Goal: Task Accomplishment & Management: Use online tool/utility

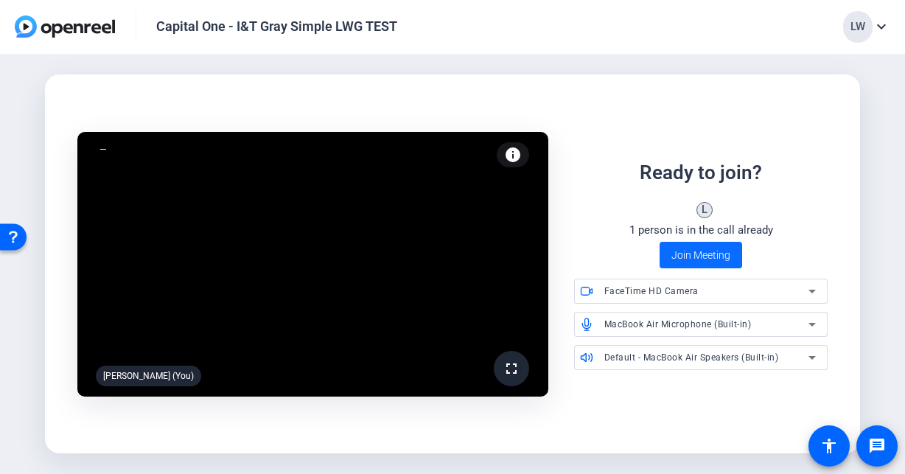
click at [689, 257] on span "Join Meeting" at bounding box center [701, 255] width 59 height 15
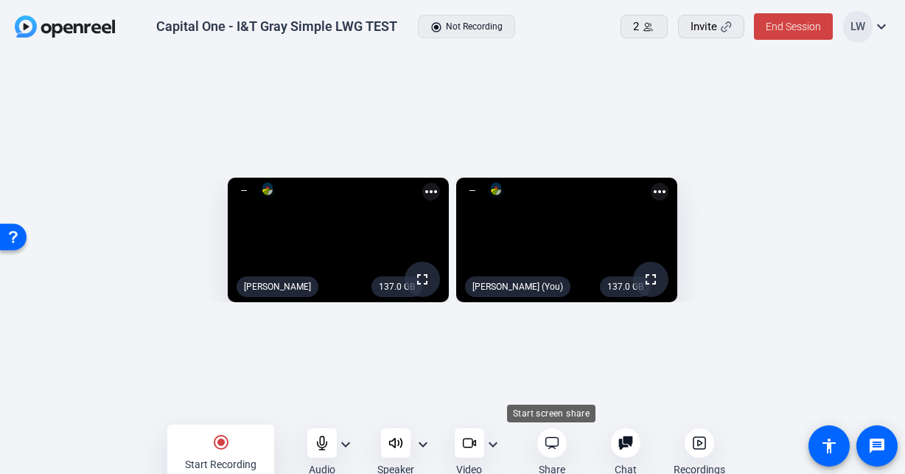
click at [551, 439] on icon at bounding box center [552, 443] width 15 height 15
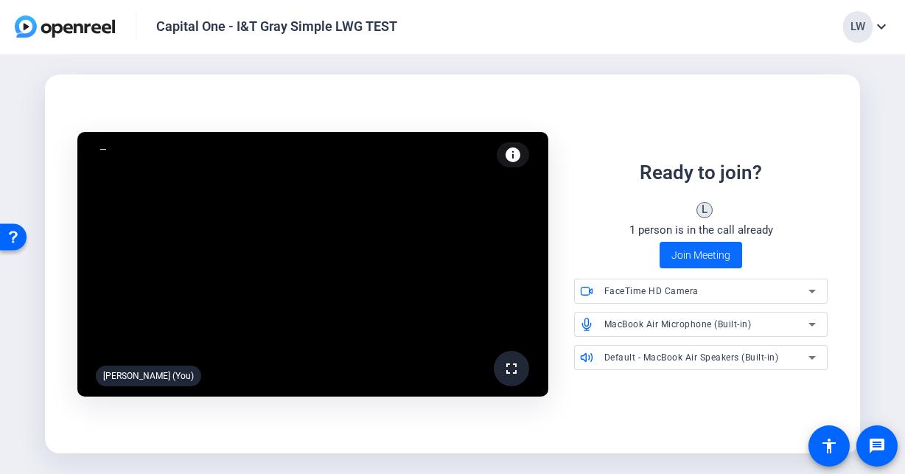
click at [686, 259] on span "Join Meeting" at bounding box center [701, 255] width 59 height 15
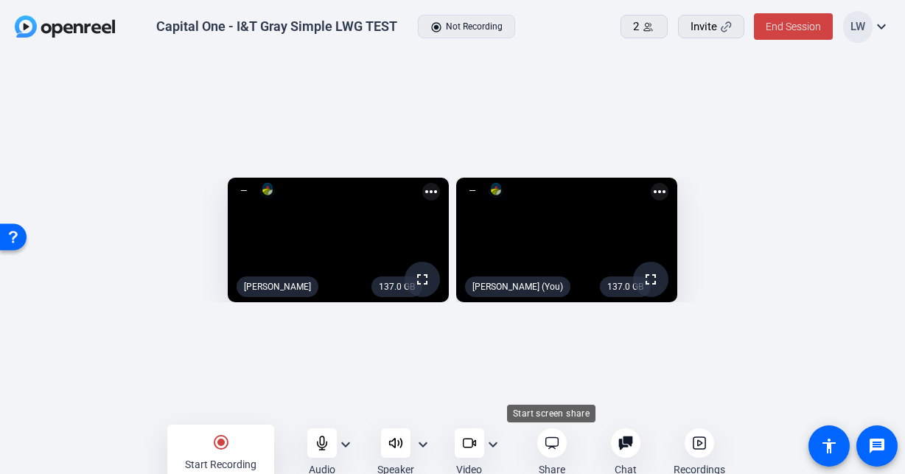
click at [554, 443] on icon at bounding box center [552, 443] width 15 height 15
click at [554, 436] on icon at bounding box center [552, 443] width 15 height 15
click at [551, 451] on div at bounding box center [551, 442] width 29 height 29
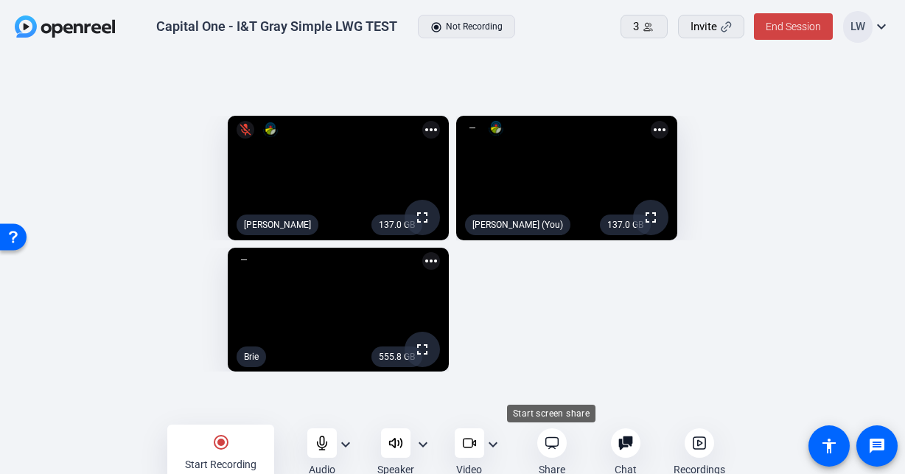
click at [551, 451] on div at bounding box center [551, 442] width 29 height 29
click at [556, 436] on icon at bounding box center [552, 443] width 15 height 15
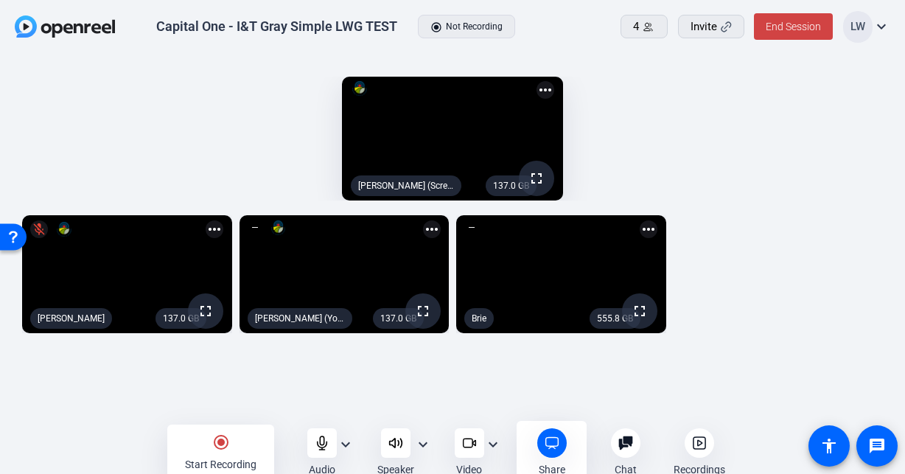
scroll to position [10, 0]
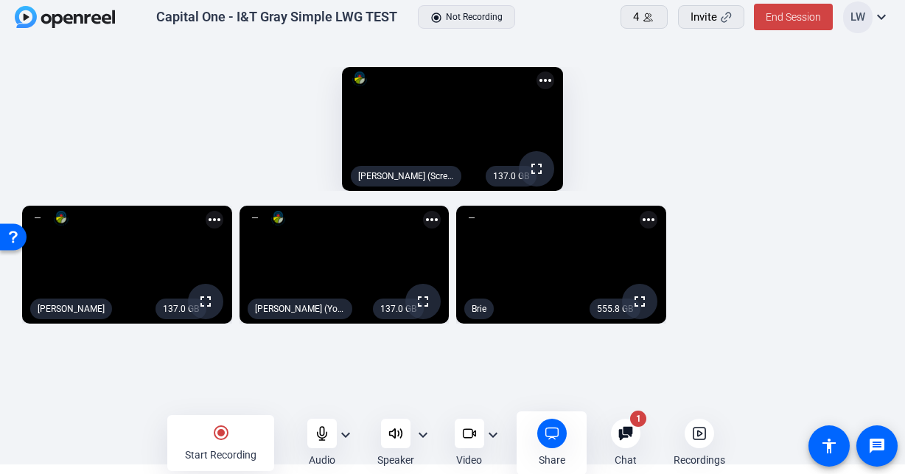
click at [638, 447] on div "Chat 1" at bounding box center [625, 443] width 70 height 49
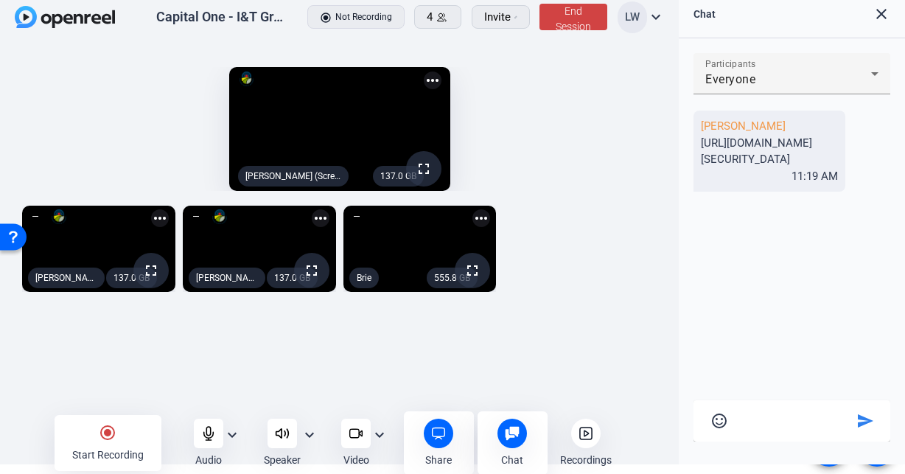
drag, startPoint x: 792, startPoint y: 189, endPoint x: 693, endPoint y: 141, distance: 110.8
click at [694, 141] on div "Lauren Warner https://us06web.zoom.us/j/6603249020?pwd=CFJcLBsvfIwYpzjJCUk3MOM3…" at bounding box center [770, 151] width 152 height 81
copy div "https://us06web.zoom.us/j/6603249020?pwd=CFJcLBsvfIwYpzjJCUk3MOM3BtmweL.1"
click at [546, 299] on div "137.0 GB fullscreen Lauren Warner more_horiz 137.0 GB fullscreen Lauren Warner …" at bounding box center [339, 248] width 649 height 101
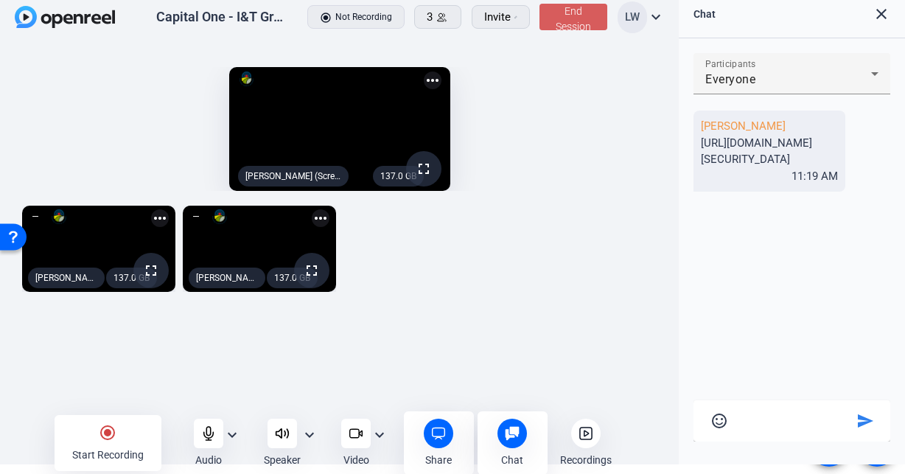
click at [581, 10] on span "End Session" at bounding box center [573, 18] width 35 height 27
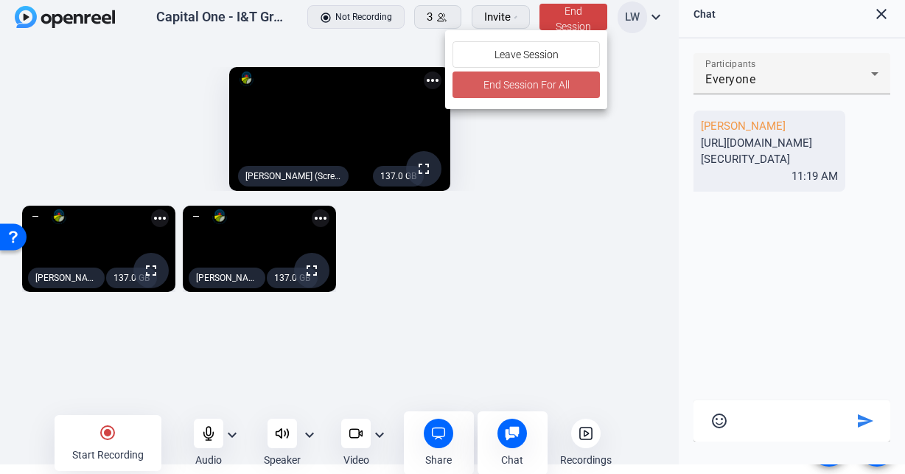
click at [533, 88] on span "End Session For All" at bounding box center [527, 85] width 86 height 18
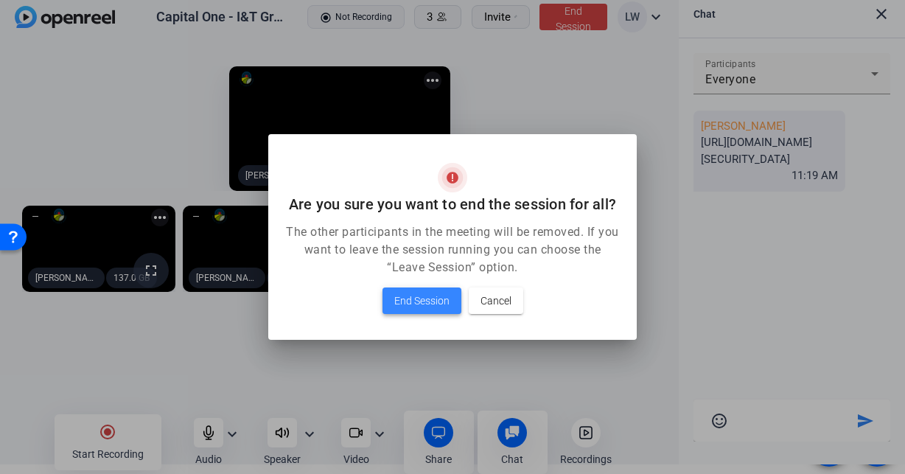
click at [421, 294] on span "End Session" at bounding box center [421, 301] width 55 height 18
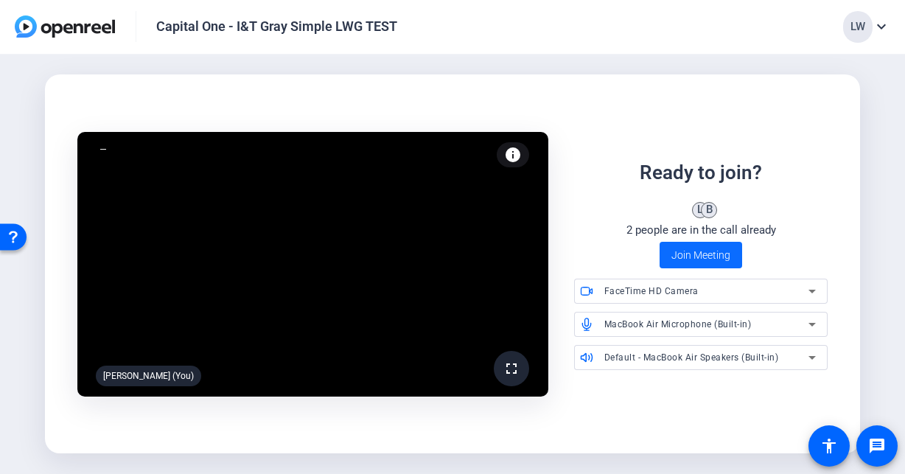
click at [707, 258] on span "Join Meeting" at bounding box center [701, 255] width 59 height 15
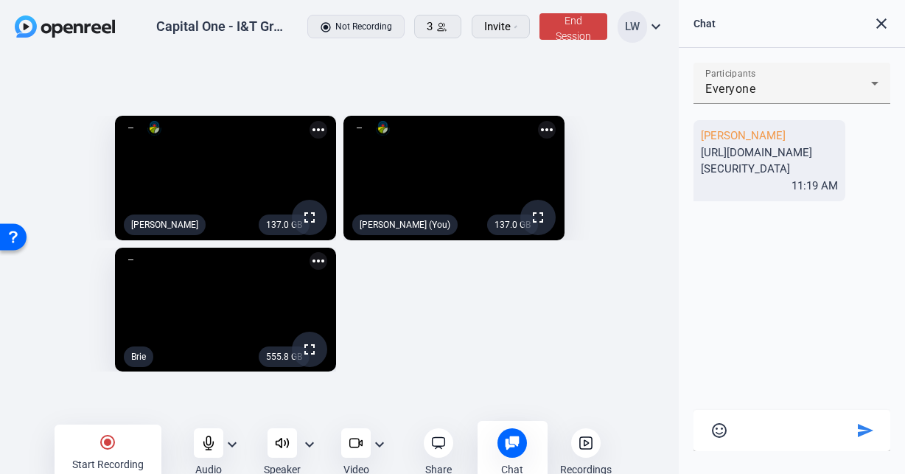
click at [881, 22] on mat-icon "close" at bounding box center [882, 24] width 18 height 18
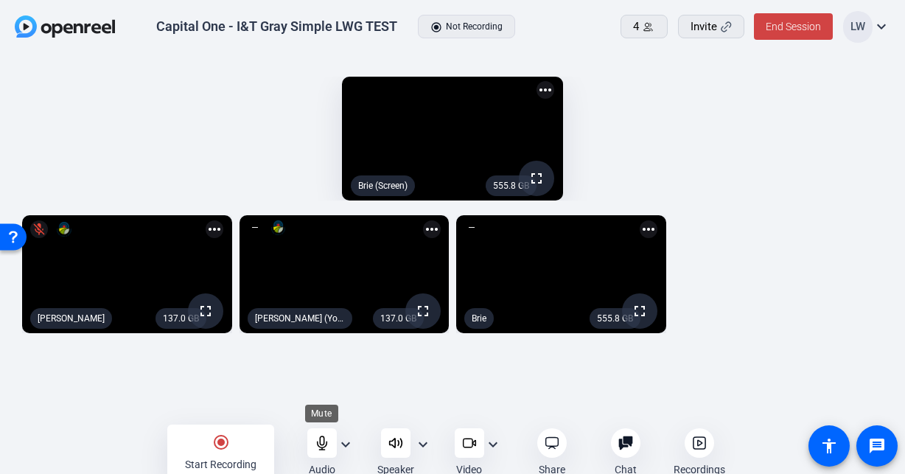
click at [311, 439] on div at bounding box center [321, 442] width 29 height 29
click at [311, 440] on div at bounding box center [321, 442] width 29 height 29
click at [388, 447] on icon at bounding box center [395, 443] width 15 height 15
click at [391, 439] on icon at bounding box center [395, 443] width 15 height 15
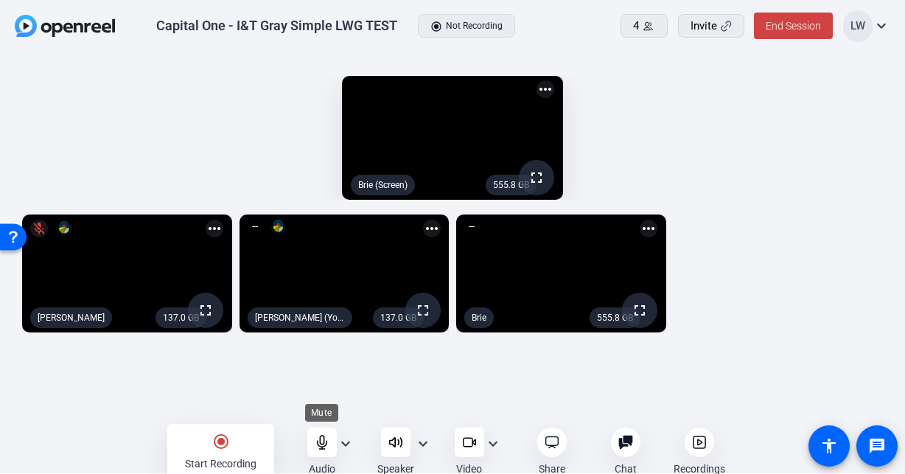
click at [321, 450] on div at bounding box center [321, 442] width 29 height 29
click at [223, 451] on div "radio_button_checked Start Recording" at bounding box center [220, 452] width 107 height 56
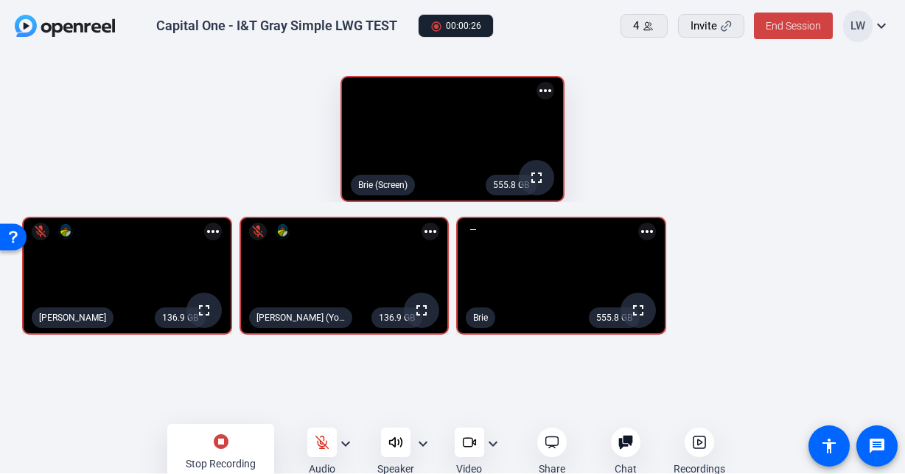
click at [400, 439] on icon at bounding box center [395, 442] width 15 height 15
click at [391, 445] on icon at bounding box center [395, 442] width 15 height 15
click at [220, 444] on mat-icon "stop_circle" at bounding box center [221, 442] width 18 height 18
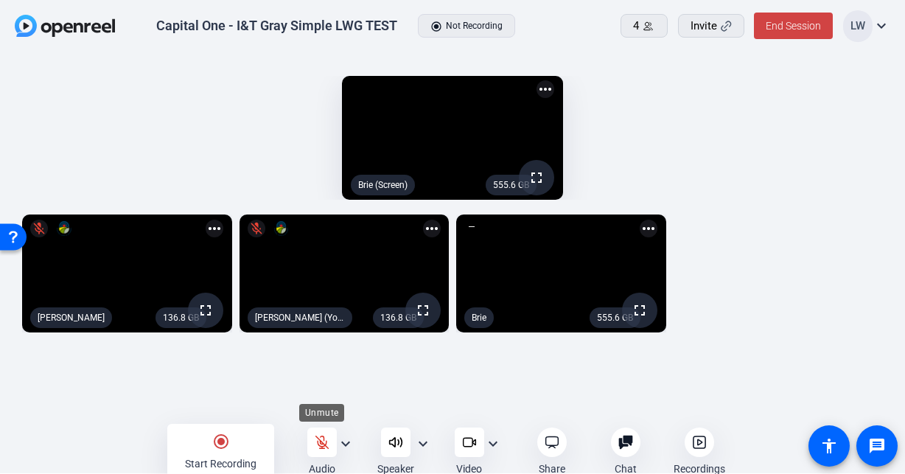
click at [313, 447] on div at bounding box center [321, 442] width 29 height 29
click at [222, 448] on mat-icon "radio_button_checked" at bounding box center [221, 442] width 18 height 18
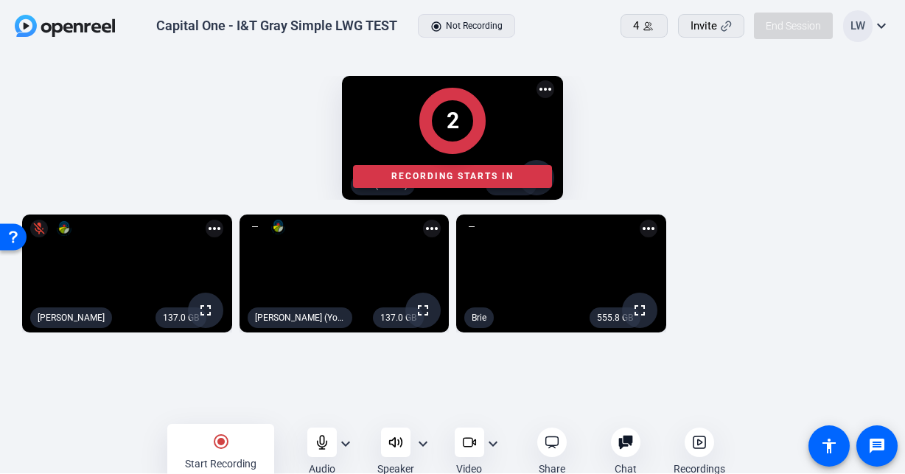
click at [318, 443] on div at bounding box center [452, 452] width 905 height 38
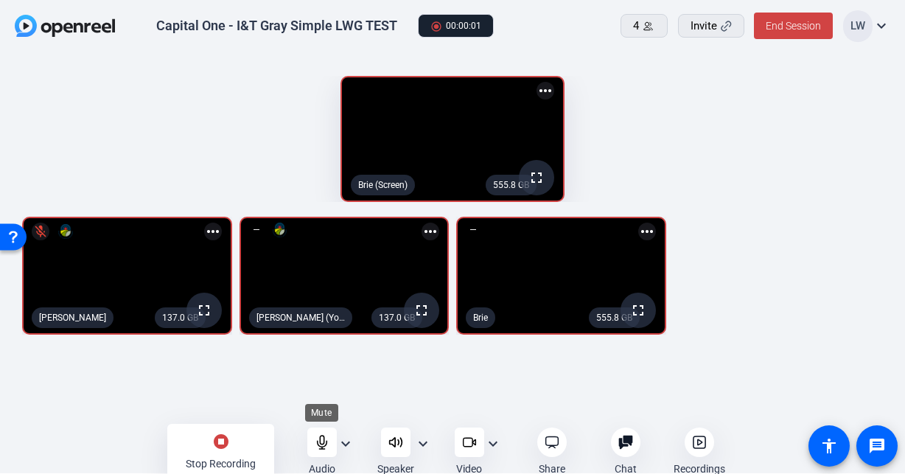
click at [319, 445] on icon at bounding box center [322, 442] width 10 height 13
click at [210, 442] on div "stop_circle Stop Recording" at bounding box center [220, 452] width 107 height 56
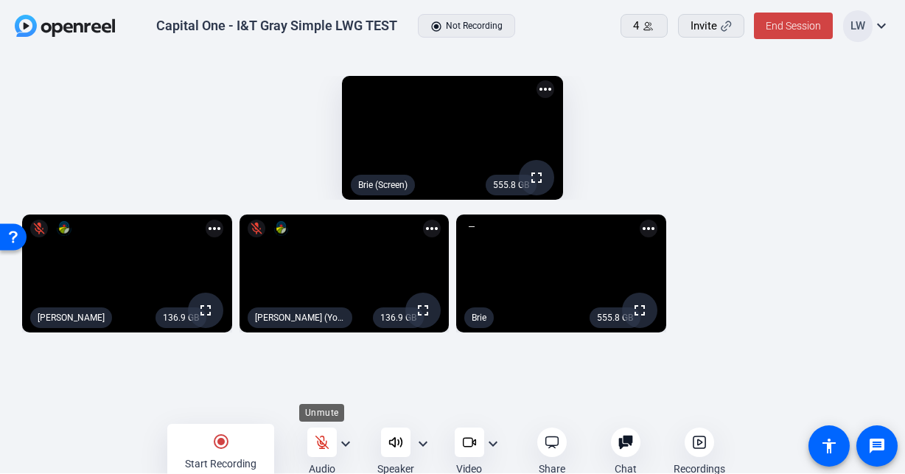
click at [318, 444] on icon at bounding box center [322, 442] width 15 height 15
click at [317, 445] on icon at bounding box center [322, 442] width 15 height 15
click at [221, 445] on mat-icon "radio_button_checked" at bounding box center [221, 442] width 18 height 18
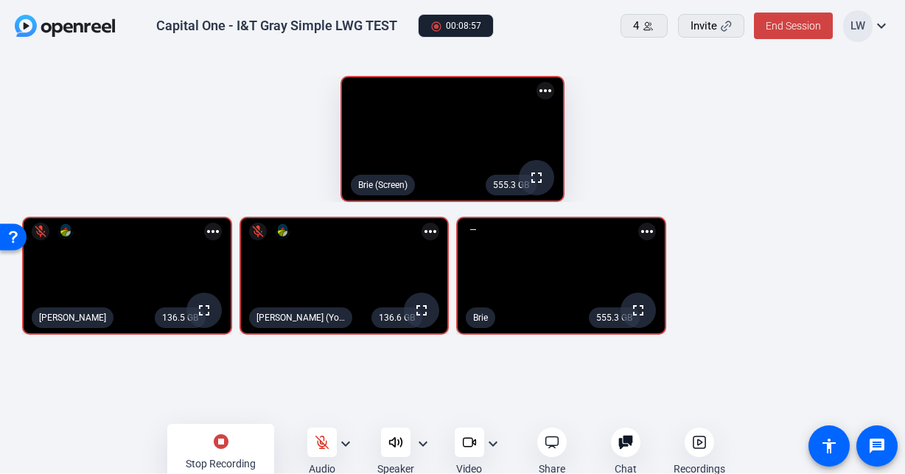
click at [220, 454] on div "stop_circle Stop Recording" at bounding box center [220, 452] width 107 height 56
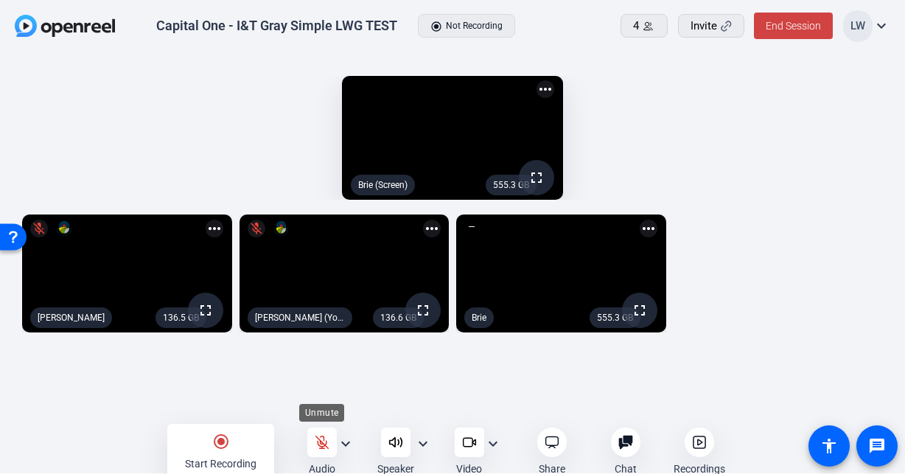
click at [326, 443] on icon at bounding box center [322, 442] width 15 height 15
click at [226, 443] on mat-icon "radio_button_checked" at bounding box center [221, 442] width 18 height 18
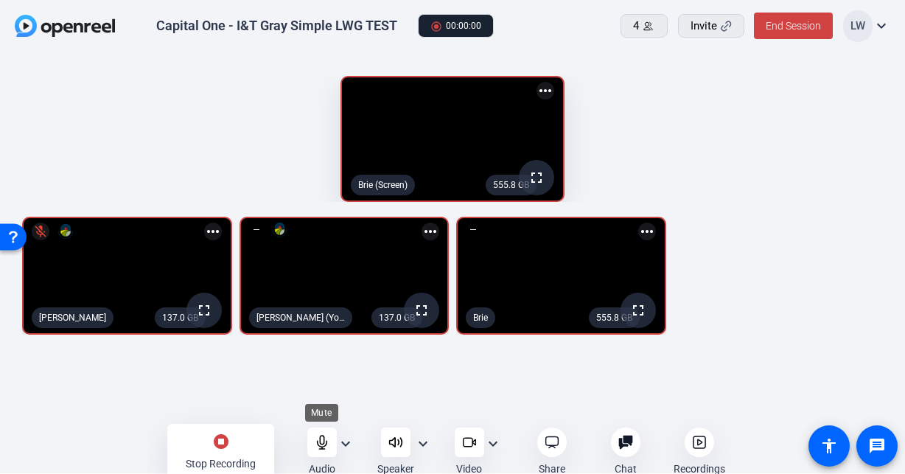
click at [324, 442] on icon at bounding box center [322, 442] width 10 height 13
click at [231, 449] on div "stop_circle Stop Recording" at bounding box center [220, 452] width 107 height 56
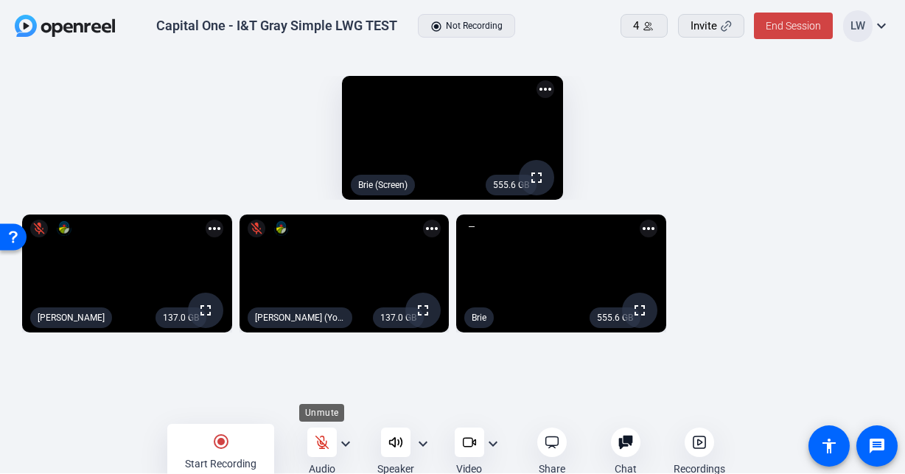
click at [317, 440] on icon at bounding box center [322, 442] width 13 height 13
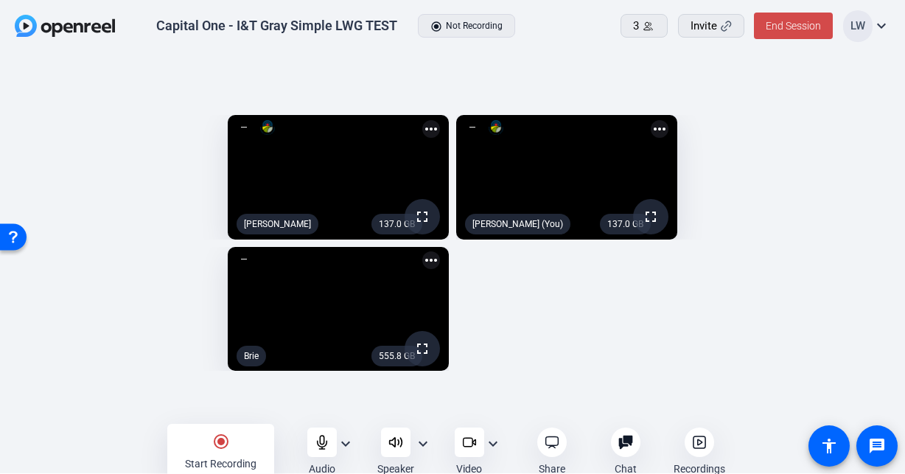
click at [802, 23] on span "End Session" at bounding box center [793, 26] width 55 height 12
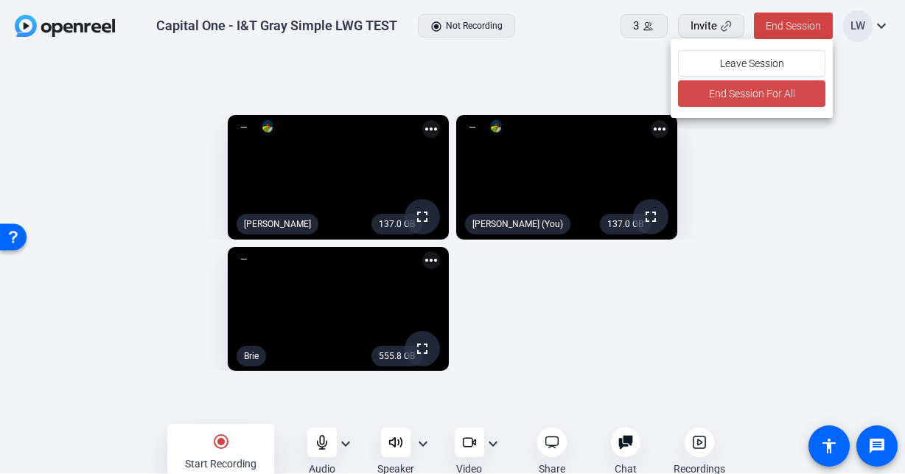
click at [731, 92] on span "End Session For All" at bounding box center [751, 94] width 86 height 18
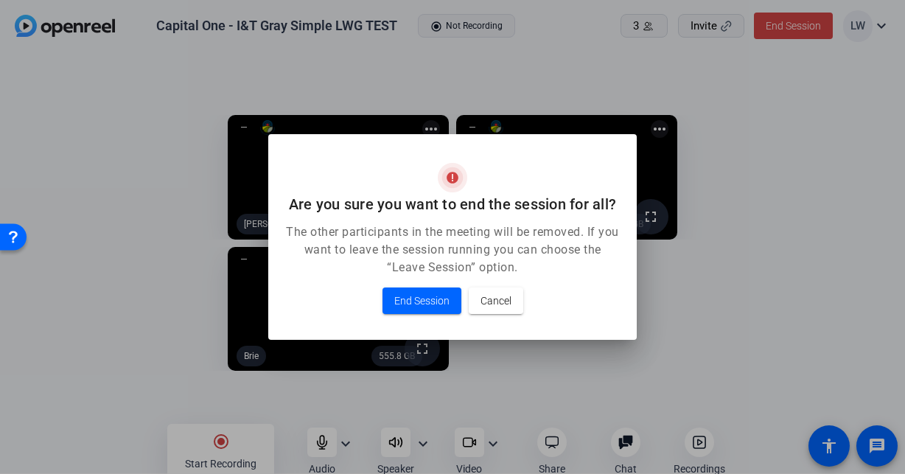
scroll to position [0, 0]
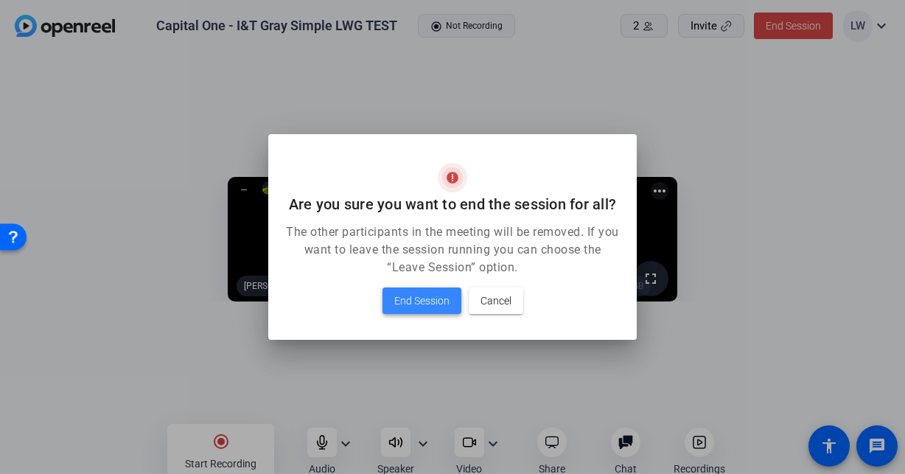
click at [415, 304] on span "End Session" at bounding box center [421, 301] width 55 height 18
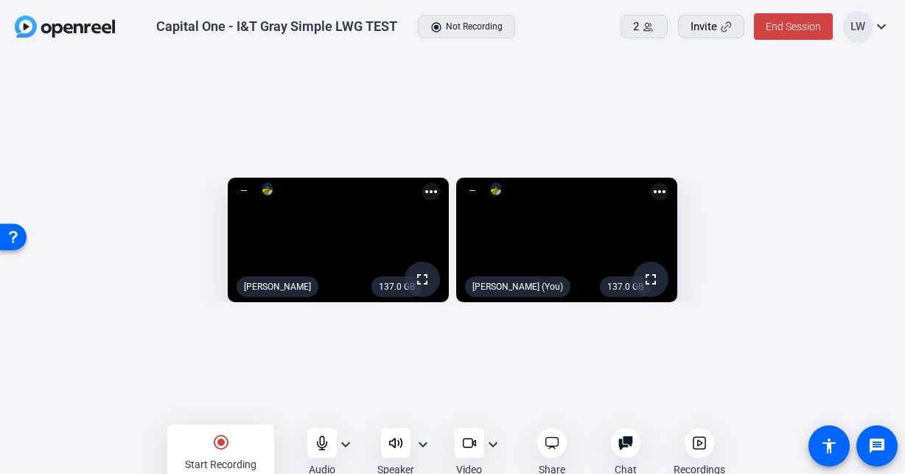
scroll to position [1, 0]
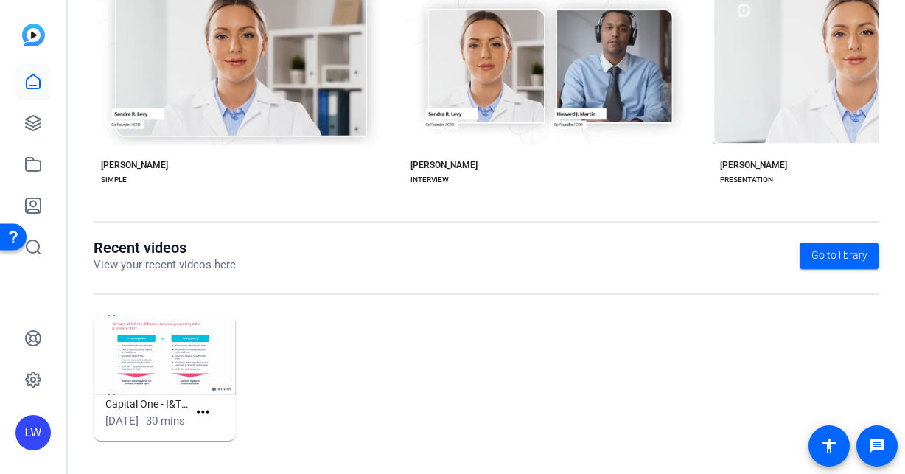
scroll to position [125, 0]
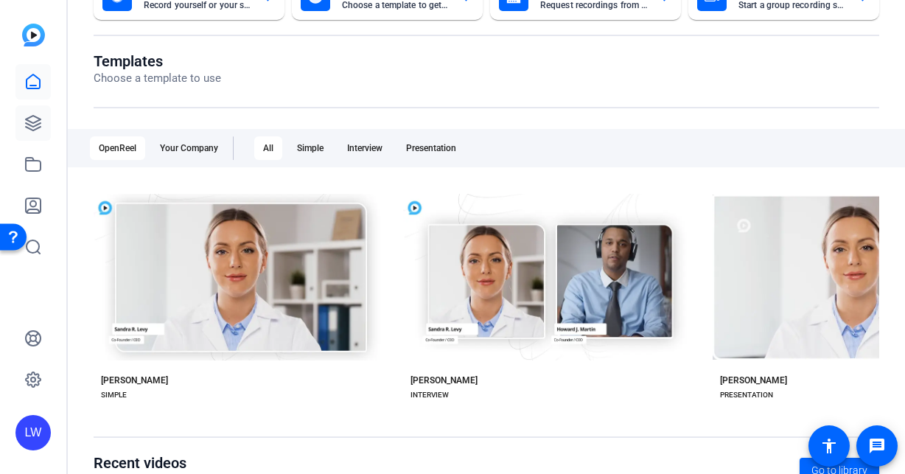
click at [40, 119] on icon at bounding box center [33, 123] width 15 height 15
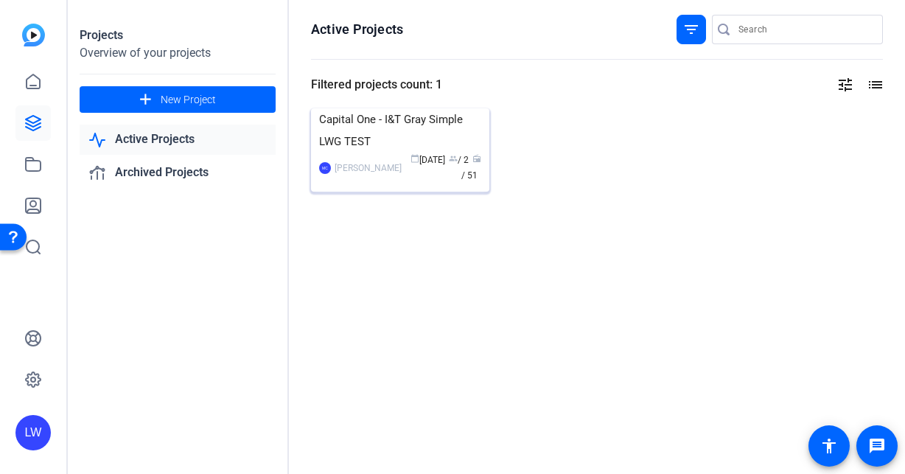
click at [380, 108] on img at bounding box center [400, 108] width 178 height 0
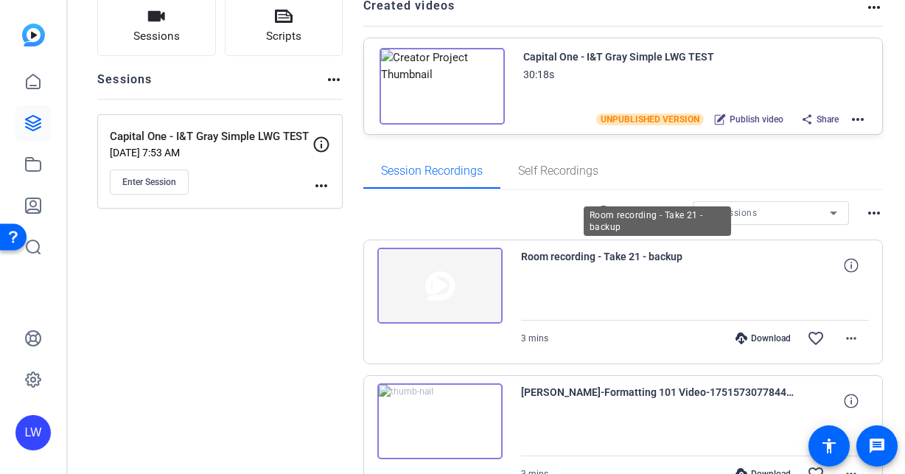
scroll to position [16, 0]
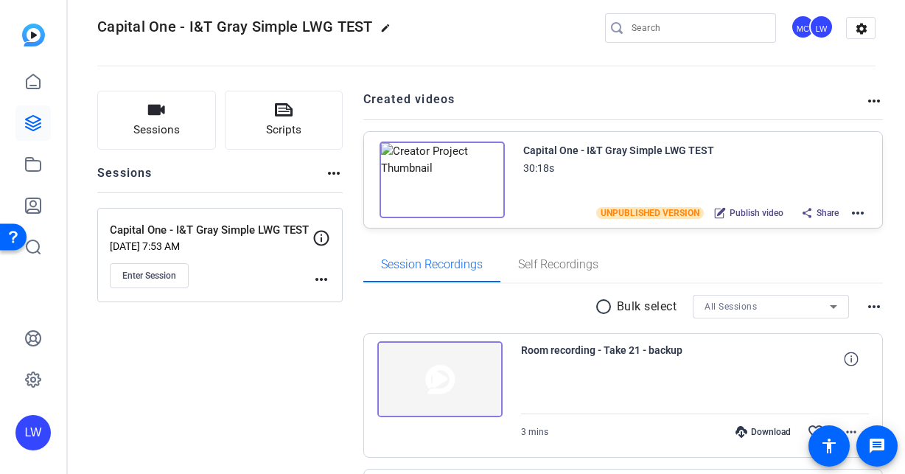
click at [433, 173] on img at bounding box center [442, 180] width 125 height 77
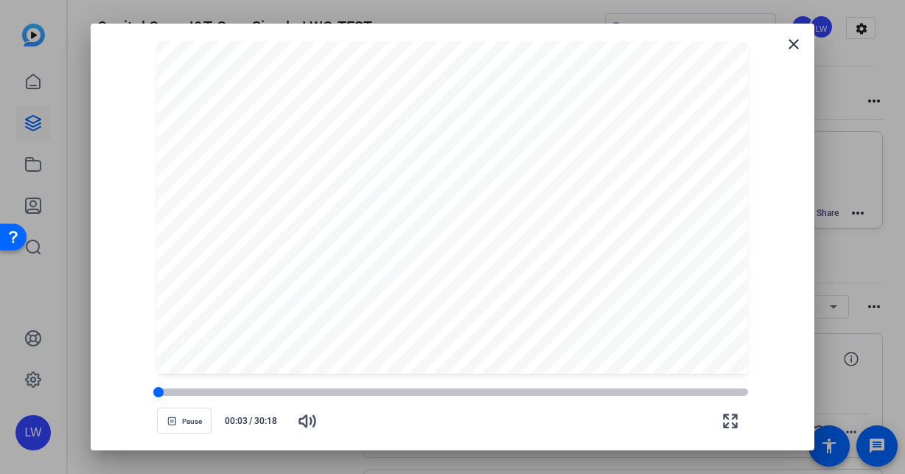
click at [414, 393] on div at bounding box center [452, 391] width 590 height 7
click at [192, 420] on span "Pause" at bounding box center [192, 421] width 20 height 9
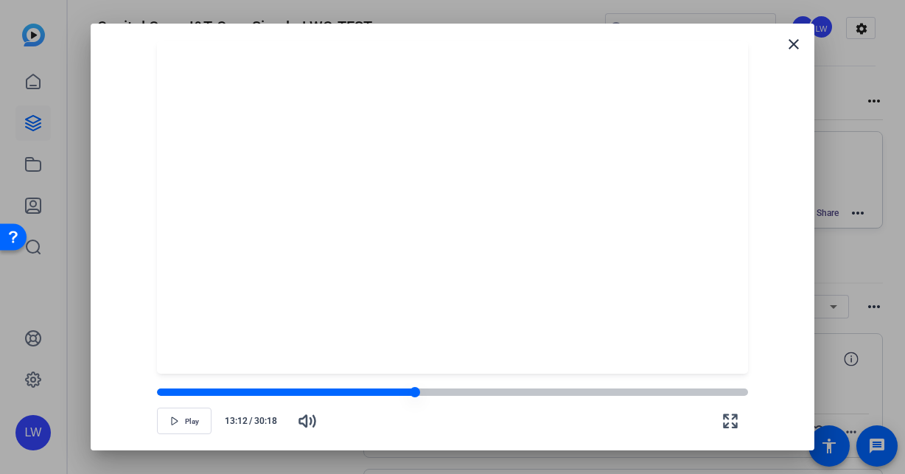
click at [398, 391] on div at bounding box center [285, 391] width 257 height 7
click at [390, 391] on div at bounding box center [277, 391] width 241 height 7
click at [396, 392] on div at bounding box center [452, 391] width 590 height 7
click at [336, 282] on div at bounding box center [452, 207] width 590 height 332
click at [198, 417] on span "Pause" at bounding box center [192, 421] width 20 height 9
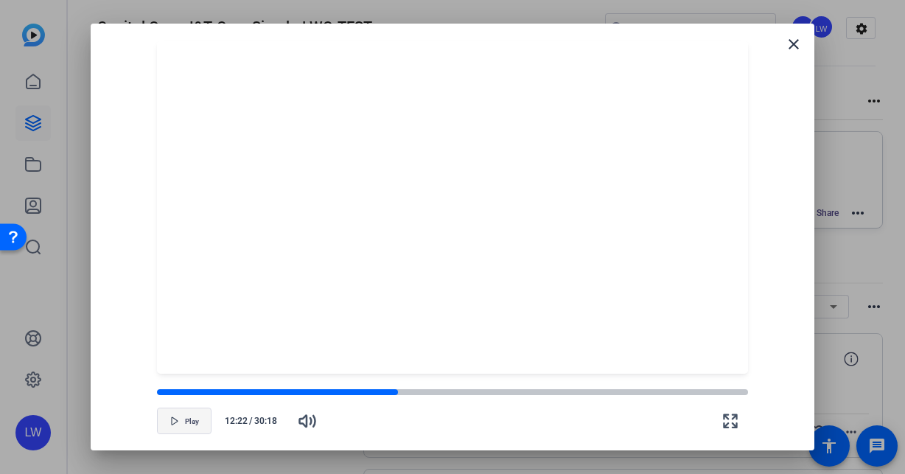
click at [191, 422] on span "Play" at bounding box center [192, 421] width 14 height 9
click at [182, 422] on span "Pause" at bounding box center [192, 421] width 20 height 9
click at [789, 40] on mat-icon "close" at bounding box center [794, 44] width 18 height 18
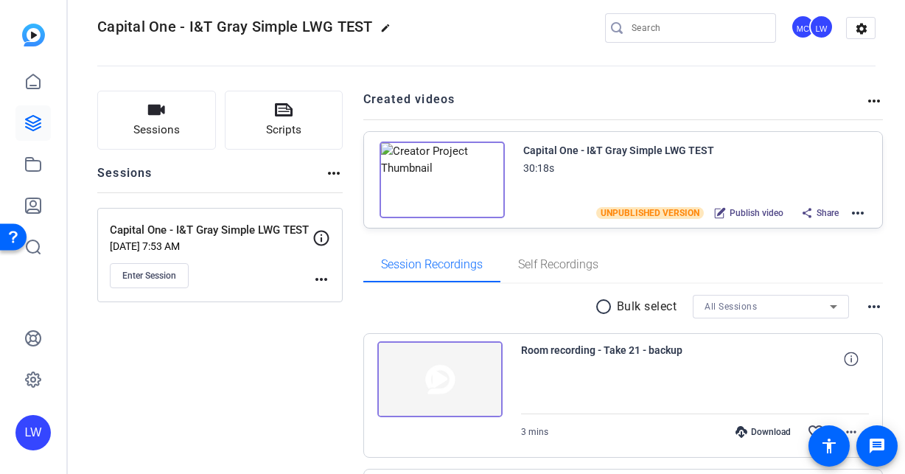
click at [429, 172] on img at bounding box center [442, 180] width 125 height 77
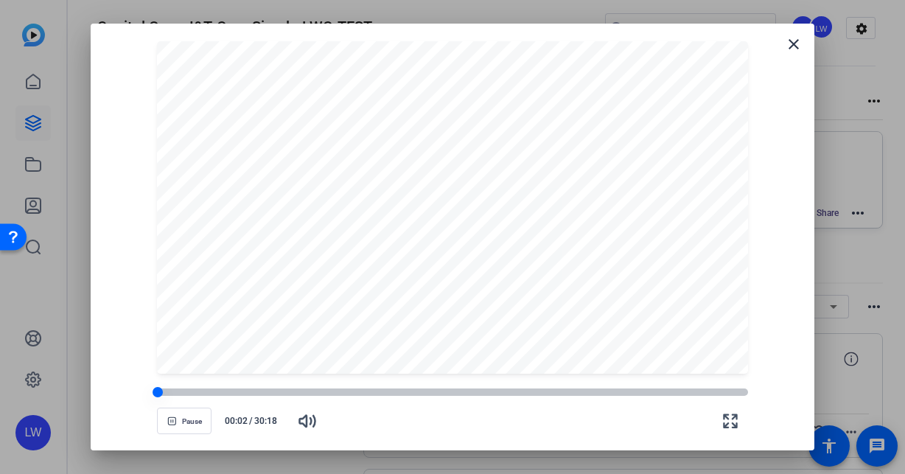
click at [428, 388] on div at bounding box center [452, 392] width 590 height 10
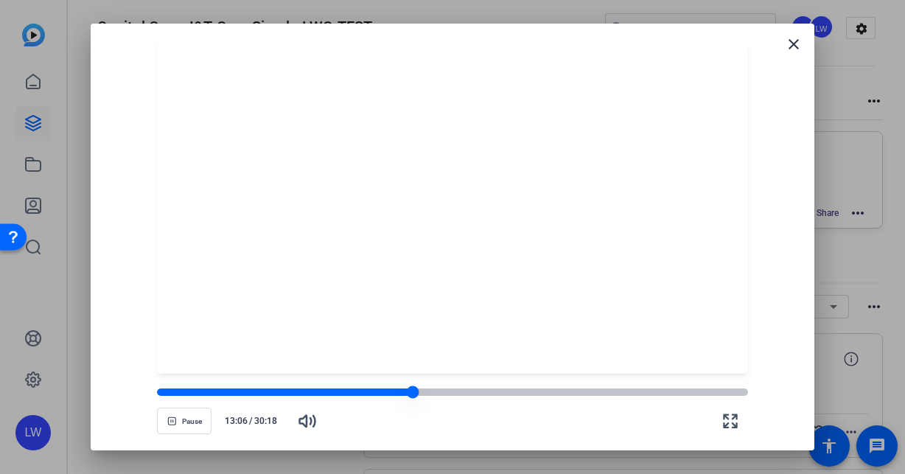
drag, startPoint x: 427, startPoint y: 392, endPoint x: 413, endPoint y: 393, distance: 14.0
click at [413, 393] on div at bounding box center [413, 392] width 13 height 13
drag, startPoint x: 413, startPoint y: 393, endPoint x: 397, endPoint y: 392, distance: 16.2
click at [397, 392] on div at bounding box center [397, 392] width 13 height 13
click at [181, 414] on span "button" at bounding box center [184, 420] width 53 height 35
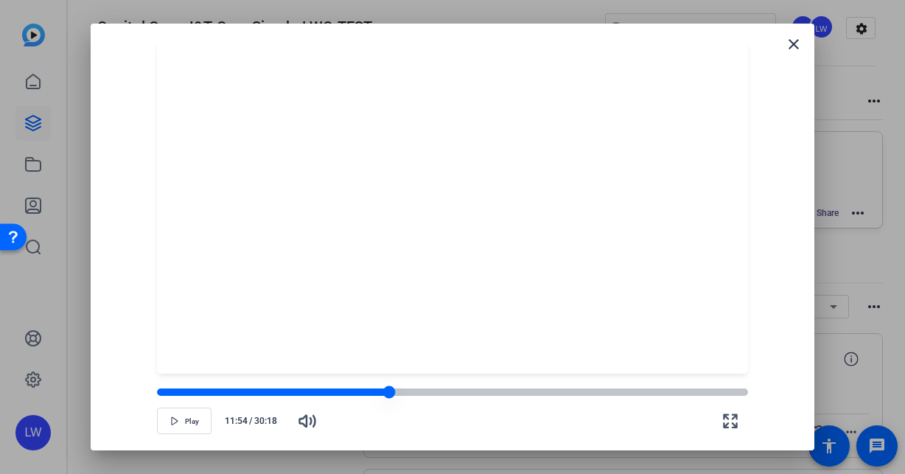
click at [389, 393] on div at bounding box center [389, 392] width 13 height 13
click at [178, 424] on icon "button" at bounding box center [174, 420] width 9 height 9
click at [178, 424] on span "button" at bounding box center [184, 420] width 53 height 35
click at [178, 424] on icon "button" at bounding box center [174, 420] width 9 height 9
click at [178, 424] on span "button" at bounding box center [184, 420] width 53 height 35
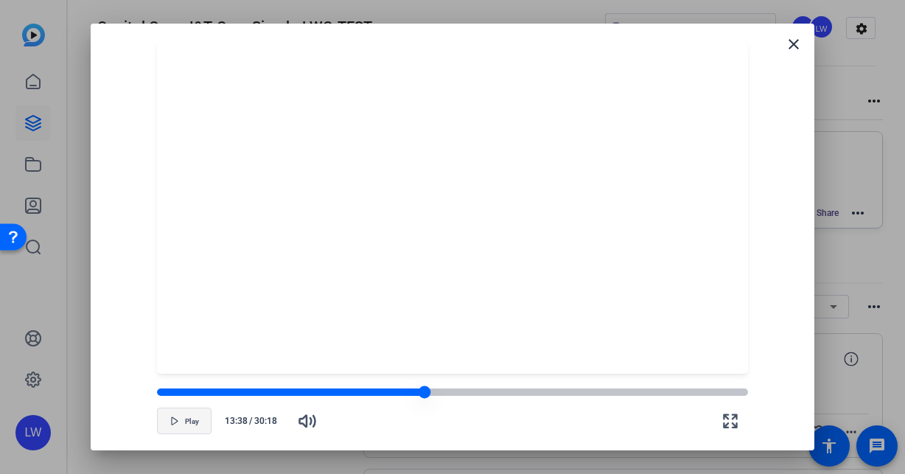
drag, startPoint x: 407, startPoint y: 391, endPoint x: 426, endPoint y: 392, distance: 19.2
click at [426, 392] on div at bounding box center [425, 392] width 13 height 13
click at [433, 392] on div at bounding box center [452, 391] width 590 height 7
click at [442, 394] on div at bounding box center [452, 391] width 590 height 7
click at [448, 394] on div at bounding box center [452, 391] width 590 height 7
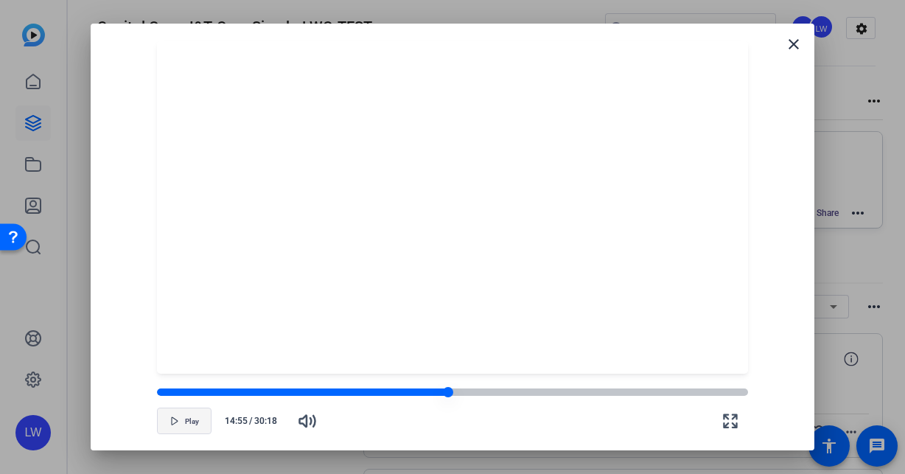
click at [458, 394] on div at bounding box center [452, 391] width 590 height 7
click at [467, 394] on div at bounding box center [452, 391] width 590 height 7
click at [476, 394] on div at bounding box center [452, 391] width 590 height 7
click at [484, 394] on div at bounding box center [452, 391] width 590 height 7
click at [479, 391] on div at bounding box center [483, 392] width 10 height 10
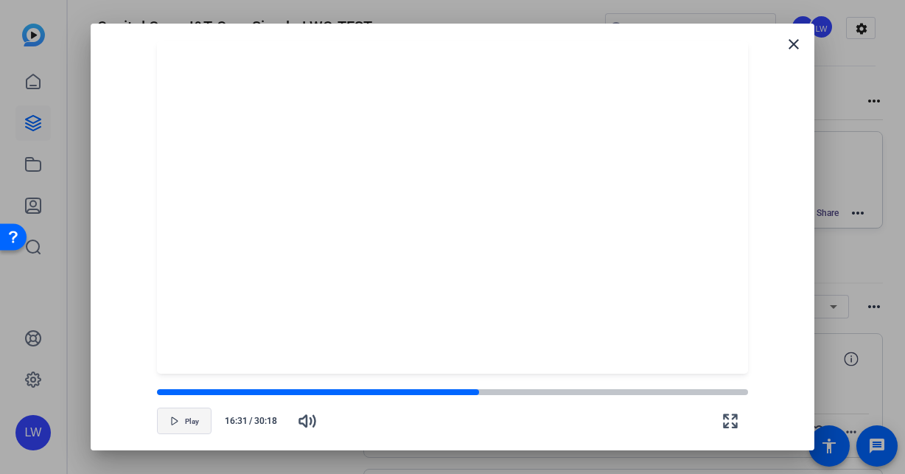
click at [181, 414] on span "button" at bounding box center [184, 420] width 53 height 35
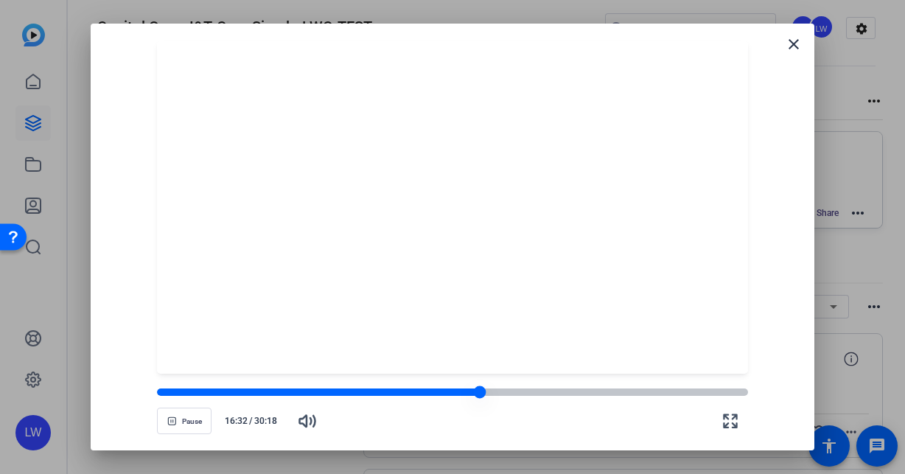
click at [481, 394] on div at bounding box center [479, 392] width 13 height 13
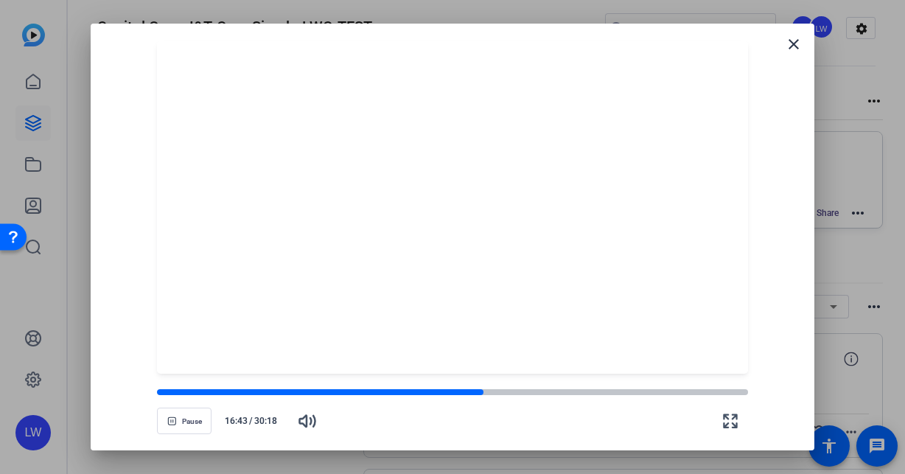
click at [170, 419] on icon "button" at bounding box center [171, 420] width 9 height 9
